Goal: Information Seeking & Learning: Compare options

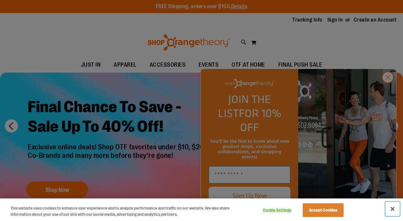
click at [392, 209] on button "Close" at bounding box center [393, 209] width 14 height 14
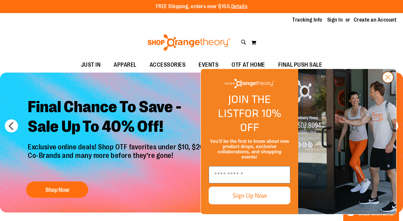
click at [388, 83] on circle "Close dialog" at bounding box center [388, 77] width 11 height 11
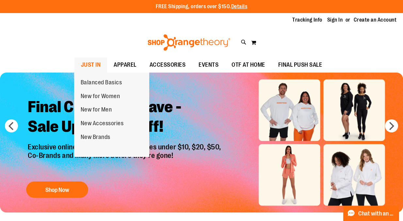
click at [90, 68] on span "JUST IN" at bounding box center [91, 65] width 20 height 15
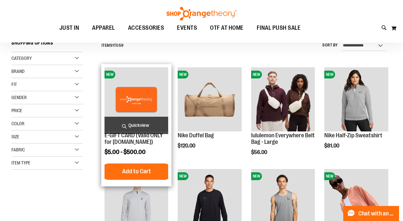
scroll to position [67, 0]
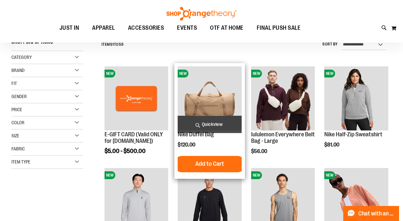
click at [218, 122] on span "Quickview" at bounding box center [210, 124] width 64 height 17
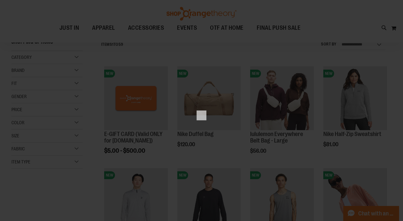
scroll to position [0, 0]
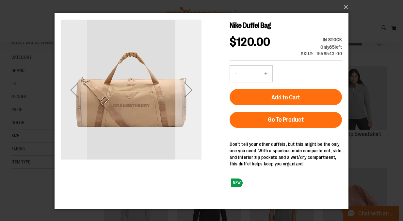
click at [191, 92] on div "Next" at bounding box center [189, 90] width 26 height 26
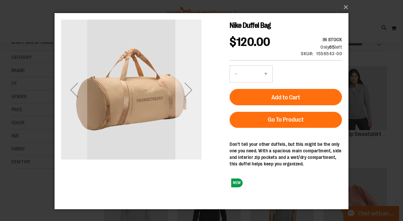
click at [191, 92] on div "Next" at bounding box center [189, 90] width 26 height 26
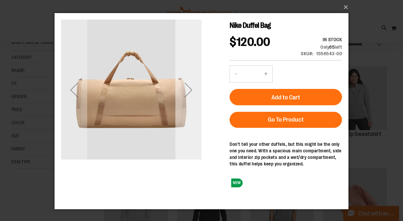
click at [191, 92] on div "Next" at bounding box center [189, 90] width 26 height 26
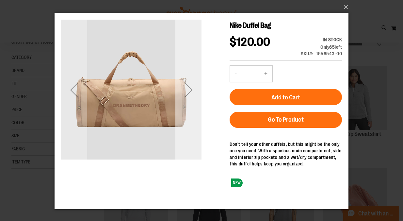
click at [191, 92] on div "Next" at bounding box center [189, 90] width 26 height 26
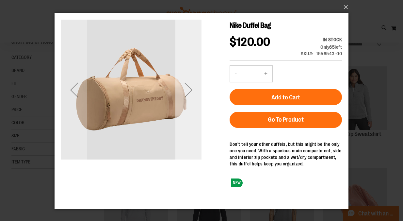
click at [191, 92] on div "Next" at bounding box center [189, 90] width 26 height 26
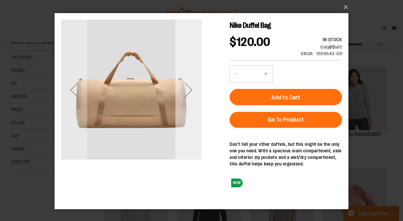
click at [191, 92] on div "Next" at bounding box center [189, 90] width 26 height 26
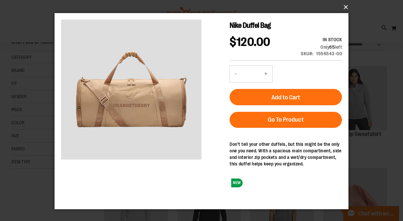
click at [343, 7] on button "×" at bounding box center [204, 7] width 294 height 14
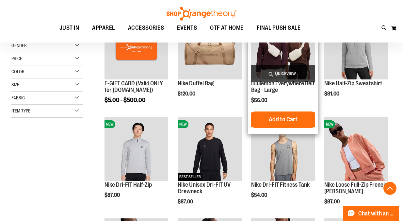
scroll to position [118, 0]
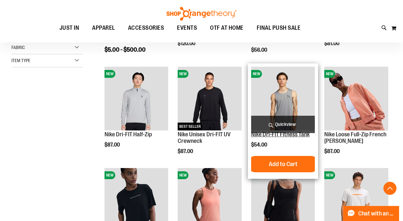
scroll to position [173, 0]
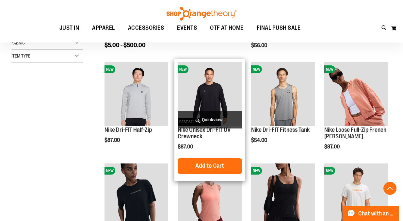
click at [212, 116] on span "Quickview" at bounding box center [210, 119] width 64 height 17
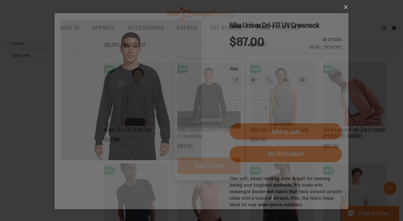
scroll to position [0, 0]
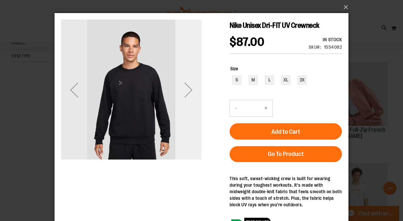
click at [192, 93] on div "Next" at bounding box center [189, 90] width 26 height 26
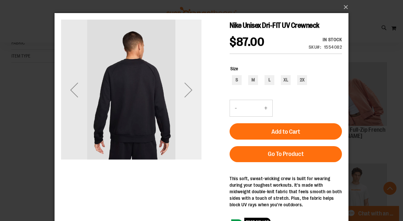
click at [192, 93] on div "Next" at bounding box center [189, 90] width 26 height 26
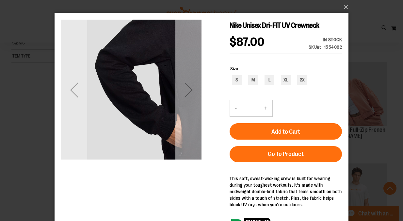
click at [192, 93] on div "Next" at bounding box center [189, 90] width 26 height 26
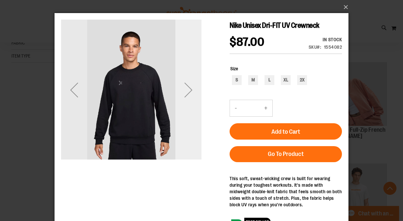
click at [191, 93] on div "Next" at bounding box center [189, 90] width 26 height 26
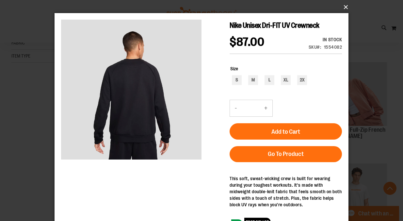
click at [346, 9] on button "×" at bounding box center [204, 7] width 294 height 14
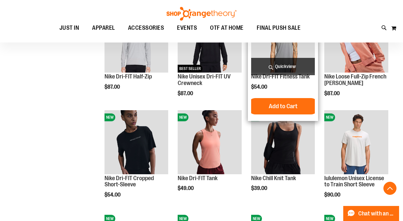
scroll to position [238, 0]
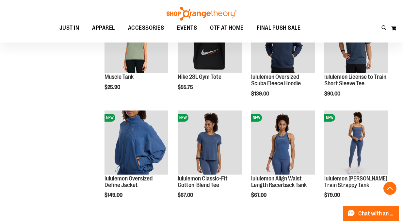
scroll to position [577, 0]
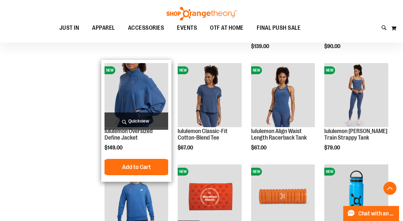
click at [149, 126] on span "Quickview" at bounding box center [137, 120] width 64 height 17
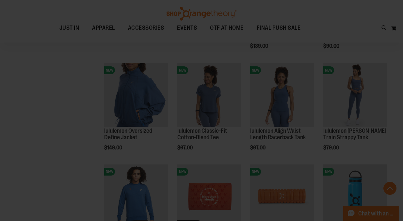
scroll to position [0, 0]
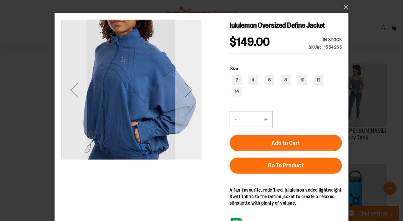
click at [193, 88] on div "Next" at bounding box center [189, 90] width 26 height 26
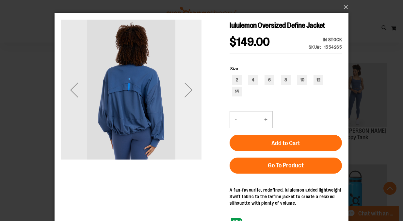
click at [192, 91] on div "Next" at bounding box center [189, 90] width 26 height 26
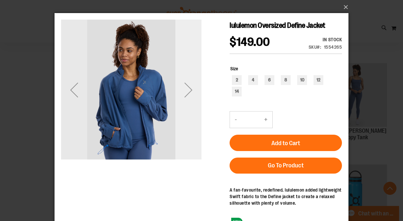
click at [192, 91] on div "Next" at bounding box center [189, 90] width 26 height 26
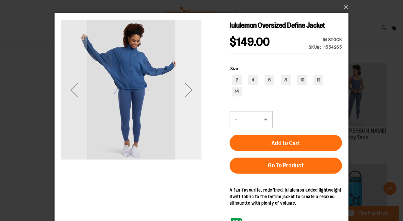
click at [192, 91] on div "Next" at bounding box center [189, 90] width 26 height 26
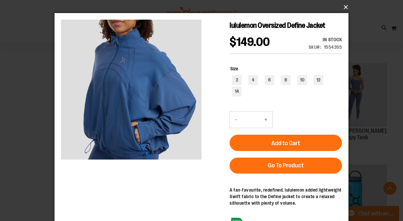
click at [344, 9] on button "×" at bounding box center [204, 7] width 294 height 14
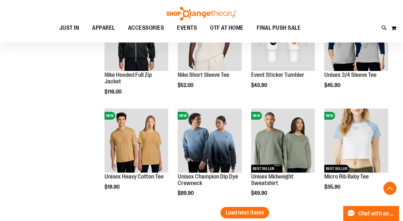
scroll to position [838, 0]
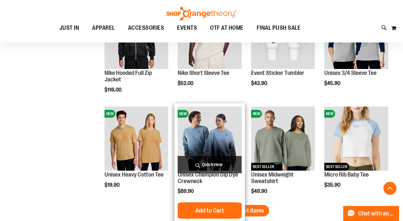
click at [216, 166] on span "Quickview" at bounding box center [210, 164] width 64 height 17
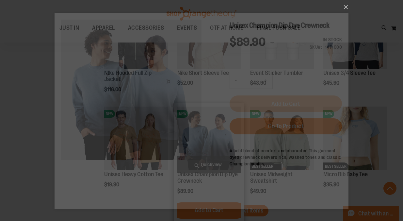
scroll to position [0, 0]
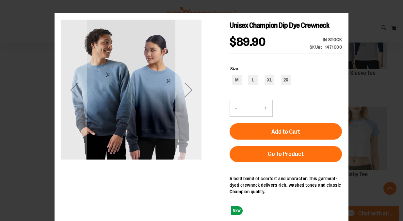
click at [191, 88] on div "Next" at bounding box center [189, 90] width 26 height 26
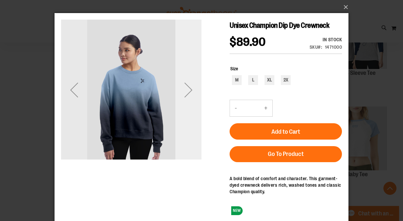
click at [190, 88] on div "Next" at bounding box center [189, 90] width 26 height 26
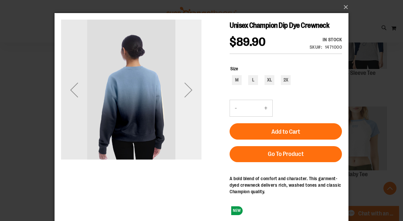
click at [190, 88] on div "Next" at bounding box center [189, 90] width 26 height 26
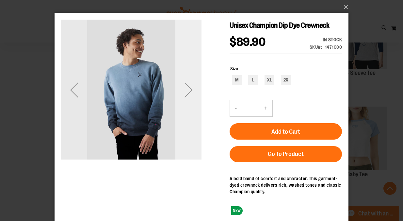
click at [190, 88] on div "Next" at bounding box center [189, 90] width 26 height 26
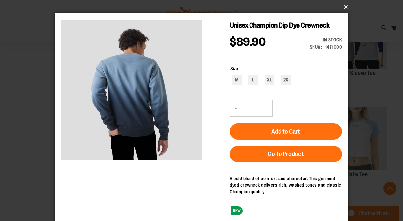
click at [344, 9] on button "×" at bounding box center [204, 7] width 294 height 14
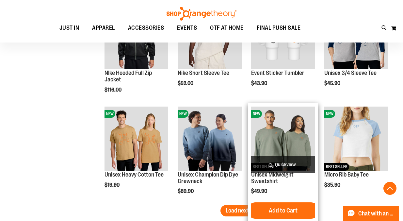
scroll to position [879, 0]
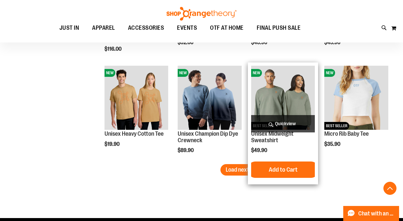
click at [289, 122] on span "Quickview" at bounding box center [283, 123] width 64 height 17
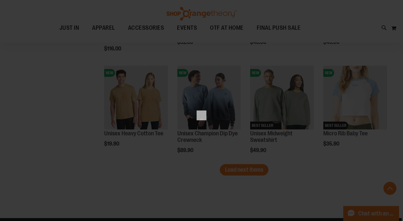
scroll to position [0, 0]
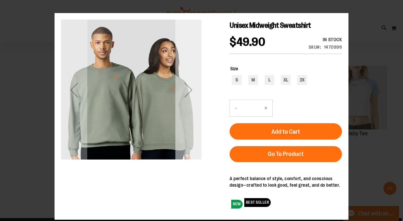
click at [189, 89] on div "Next" at bounding box center [189, 90] width 26 height 26
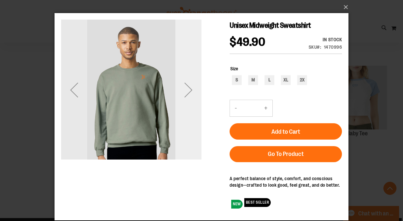
click at [189, 89] on div "Next" at bounding box center [189, 90] width 26 height 26
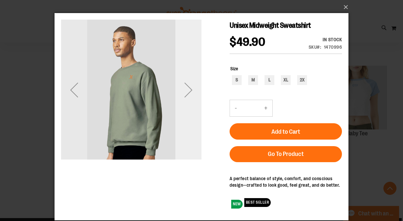
click at [189, 89] on div "Next" at bounding box center [189, 90] width 26 height 26
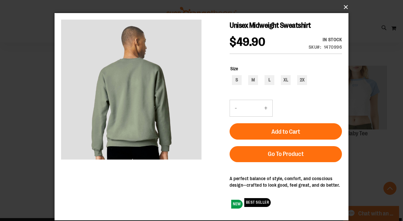
click at [349, 7] on button "×" at bounding box center [204, 7] width 294 height 14
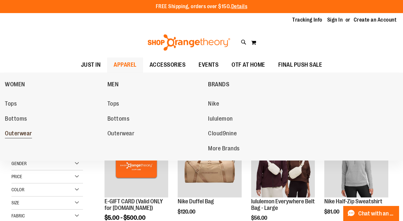
click at [23, 134] on span "Outerwear" at bounding box center [18, 134] width 27 height 8
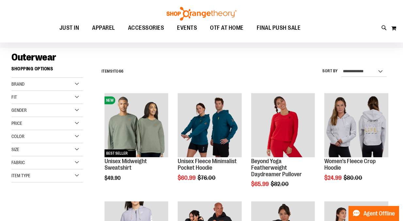
scroll to position [41, 0]
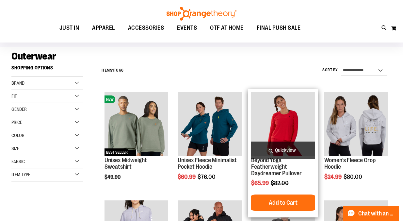
click at [284, 151] on span "Quickview" at bounding box center [283, 150] width 64 height 17
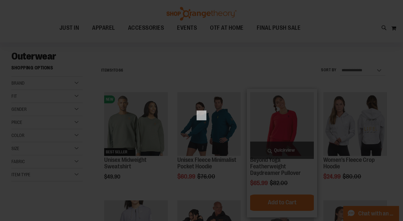
scroll to position [0, 0]
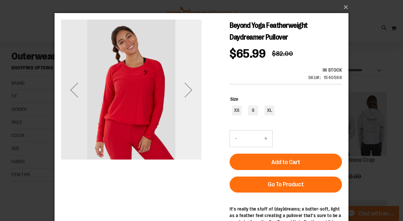
click at [190, 90] on div "Next" at bounding box center [189, 90] width 26 height 26
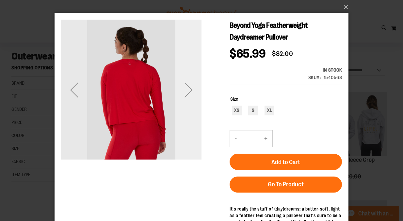
click at [190, 90] on div "Next" at bounding box center [189, 90] width 26 height 26
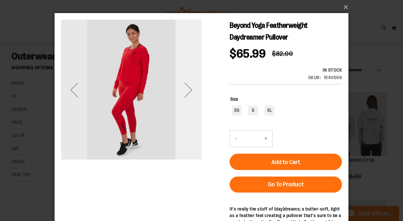
click at [190, 90] on div "Next" at bounding box center [189, 90] width 26 height 26
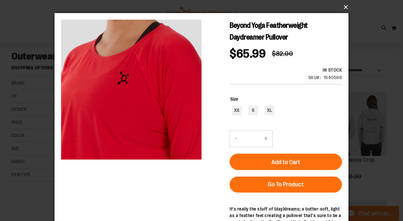
click at [343, 5] on button "×" at bounding box center [204, 7] width 294 height 14
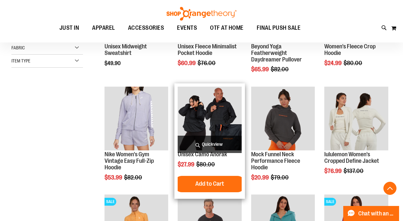
scroll to position [155, 0]
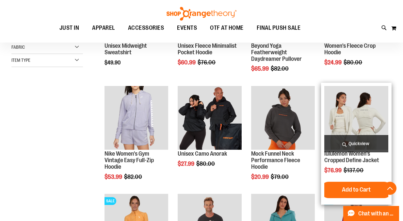
click at [354, 140] on span "Quickview" at bounding box center [357, 143] width 64 height 17
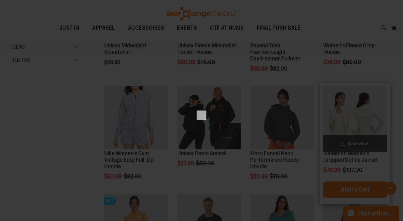
scroll to position [0, 0]
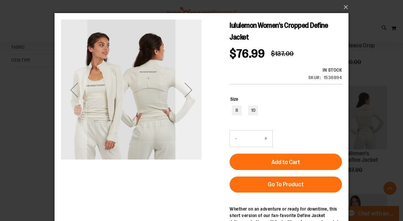
click at [188, 90] on div "Next" at bounding box center [189, 90] width 26 height 26
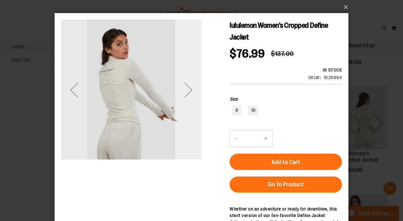
click at [188, 90] on div "Next" at bounding box center [189, 90] width 26 height 26
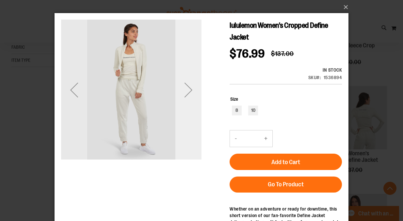
click at [188, 90] on div "Next" at bounding box center [189, 90] width 26 height 26
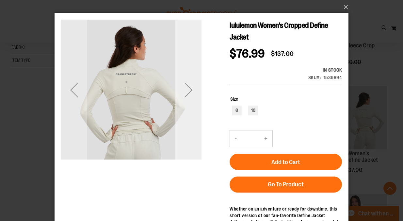
click at [188, 90] on div "Next" at bounding box center [189, 90] width 26 height 26
